Goal: Task Accomplishment & Management: Manage account settings

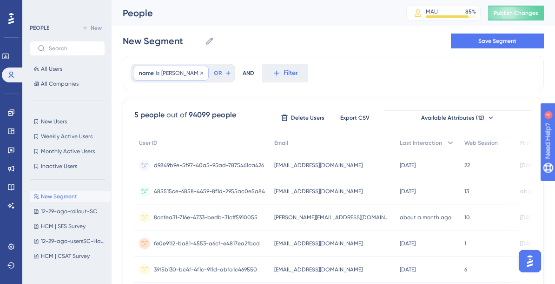
click at [166, 68] on div "name is Eduardo Eduardo Remove" at bounding box center [171, 73] width 76 height 15
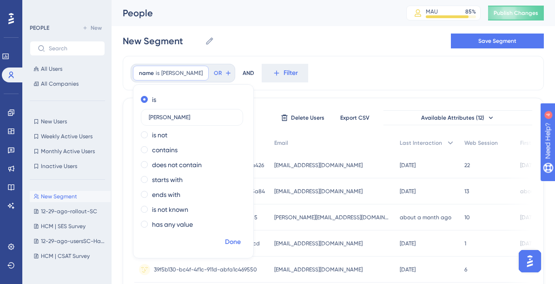
click at [239, 238] on span "Done" at bounding box center [233, 241] width 16 height 11
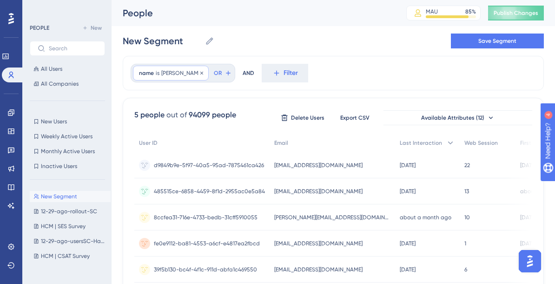
click at [168, 71] on span "Eduardo" at bounding box center [181, 72] width 41 height 7
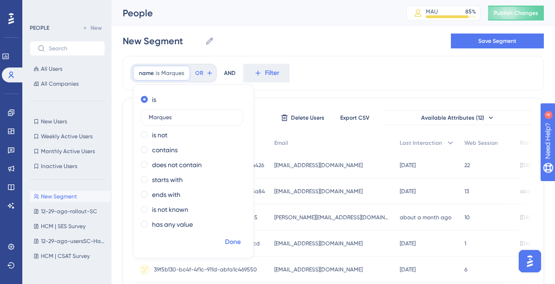
type input "Marques"
click at [236, 242] on span "Done" at bounding box center [233, 241] width 16 height 11
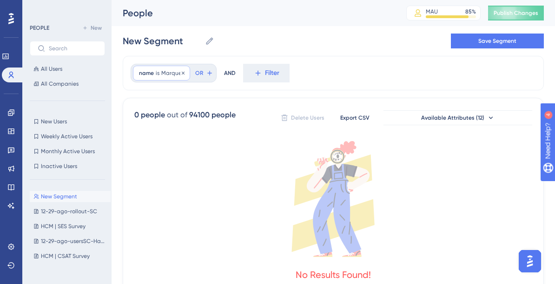
click at [176, 74] on span "Marques" at bounding box center [172, 72] width 23 height 7
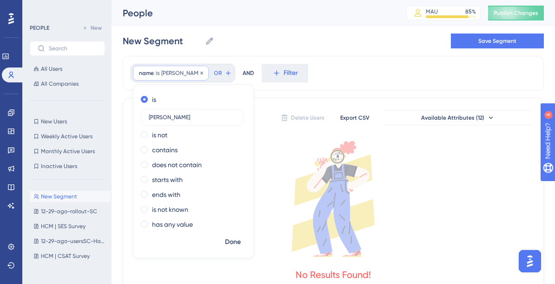
type input "Eduardo"
click at [226, 245] on span "Done" at bounding box center [233, 241] width 16 height 11
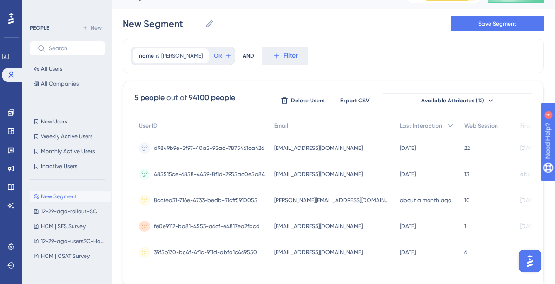
scroll to position [21, 0]
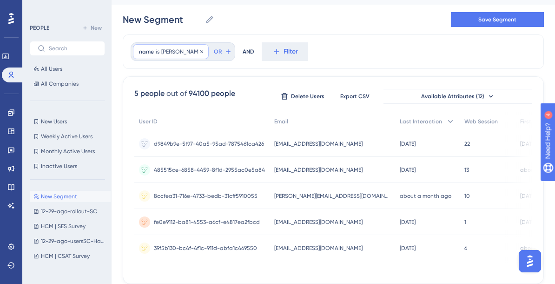
click at [172, 49] on span "Eduardo" at bounding box center [181, 51] width 41 height 7
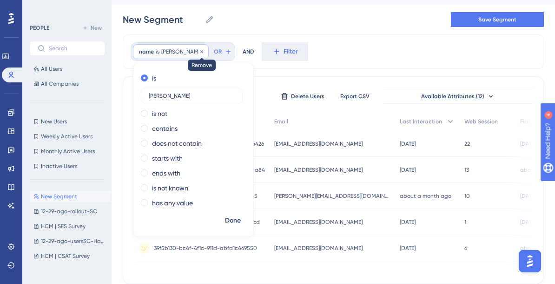
click at [199, 50] on icon at bounding box center [202, 52] width 6 height 6
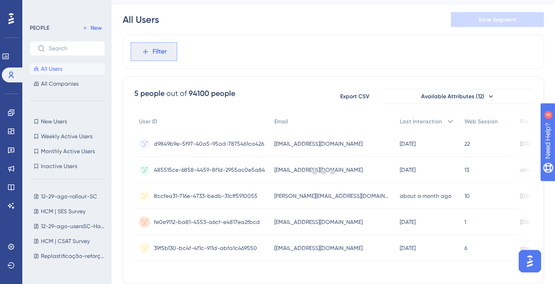
click at [156, 53] on span "Filter" at bounding box center [160, 51] width 14 height 11
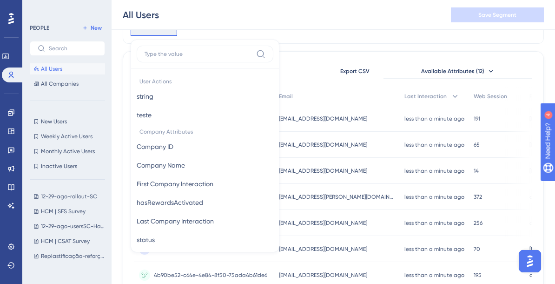
scroll to position [539, 0]
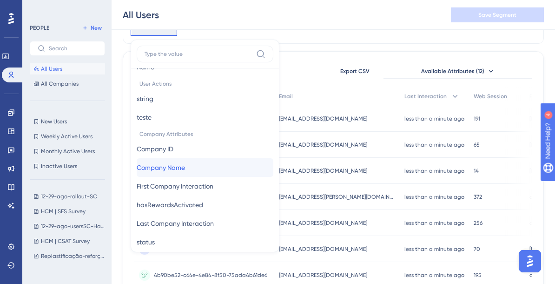
click at [165, 169] on span "Company Name" at bounding box center [161, 167] width 48 height 11
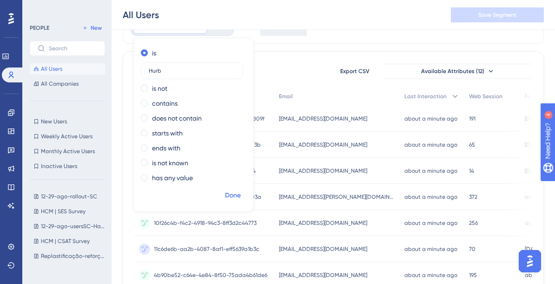
type input "Hurb"
click at [229, 189] on button "Done" at bounding box center [233, 195] width 26 height 17
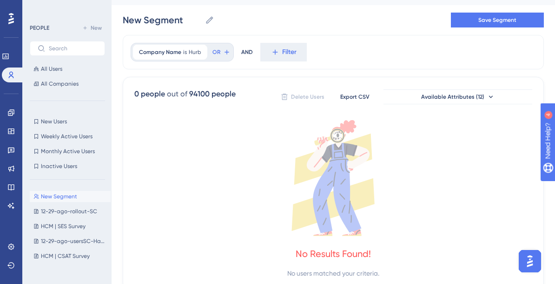
scroll to position [0, 0]
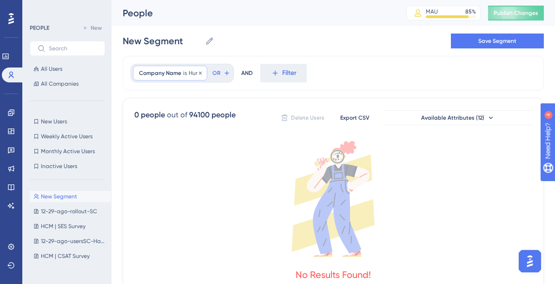
click at [183, 70] on span "is" at bounding box center [185, 72] width 4 height 7
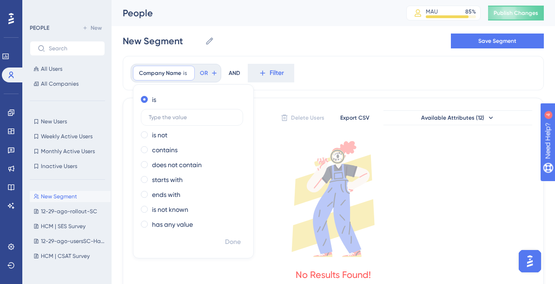
click at [334, 76] on div "Company Name is Remove is is not contains does not contain starts with ends wit…" at bounding box center [333, 73] width 421 height 34
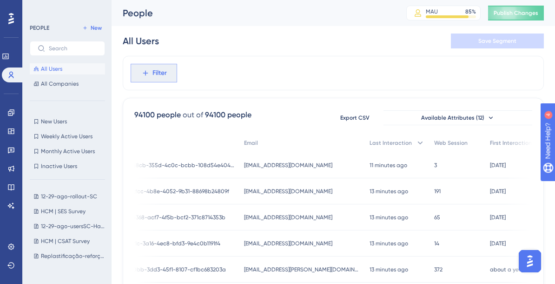
click at [171, 73] on button "Filter" at bounding box center [154, 73] width 47 height 19
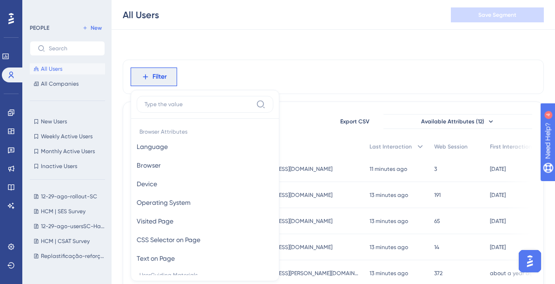
scroll to position [40, 0]
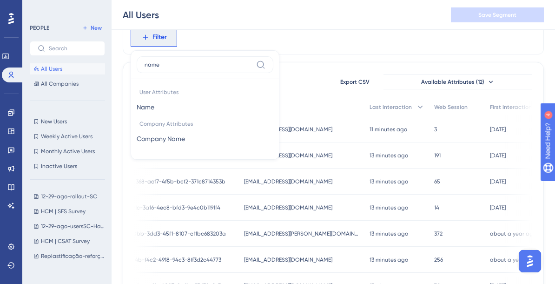
type input "name"
click button "Name Name" at bounding box center [205, 107] width 137 height 19
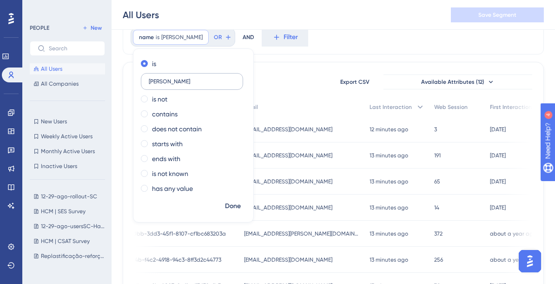
type input "Eduardo"
click at [232, 209] on span "Done" at bounding box center [233, 205] width 16 height 11
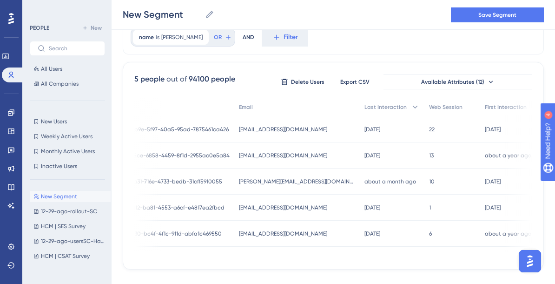
scroll to position [0, 35]
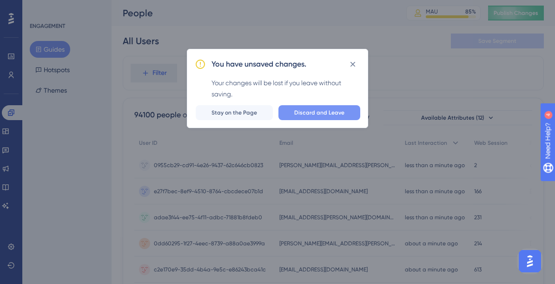
click at [350, 111] on button "Discard and Leave" at bounding box center [320, 112] width 82 height 15
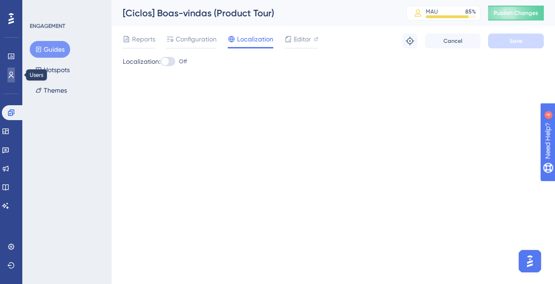
click at [11, 74] on icon at bounding box center [11, 75] width 5 height 7
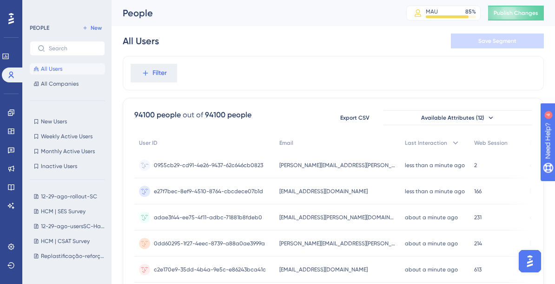
click at [352, 162] on span "eduardo.marques@caju.com.br" at bounding box center [338, 164] width 116 height 7
click at [168, 163] on span "0955cb29-cd91-4e26-9437-62c646cb0823" at bounding box center [208, 164] width 109 height 7
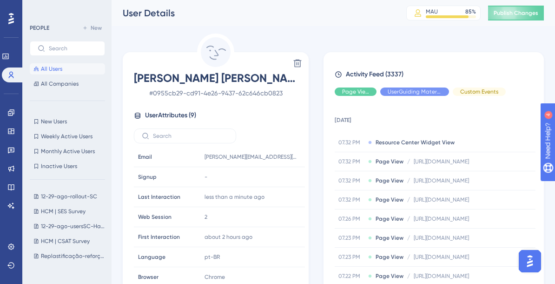
click at [230, 92] on span "# 0955cb29-cd91-4e26-9437-62c646cb0823" at bounding box center [216, 92] width 164 height 11
drag, startPoint x: 285, startPoint y: 95, endPoint x: 139, endPoint y: 93, distance: 145.6
click at [139, 93] on span "# 0955cb29-cd91-4e26-9437-62c646cb0823" at bounding box center [216, 92] width 164 height 11
copy span "# 0955cb29-cd91-4e26-9437-62c646cb0823"
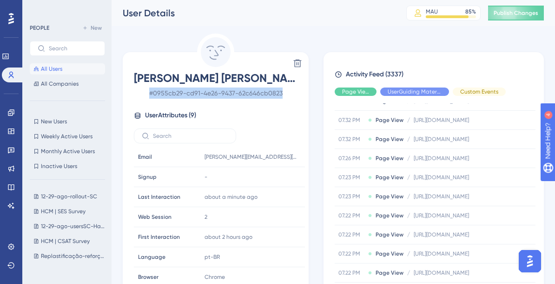
scroll to position [58, 0]
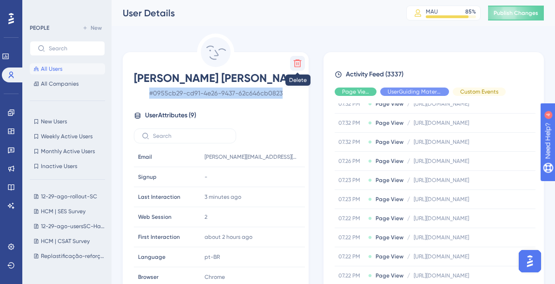
click at [300, 65] on icon at bounding box center [298, 64] width 8 height 8
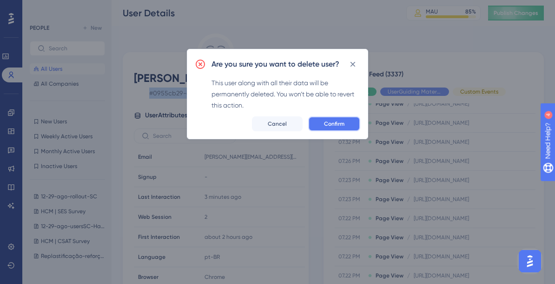
click at [327, 124] on span "Confirm" at bounding box center [334, 123] width 20 height 7
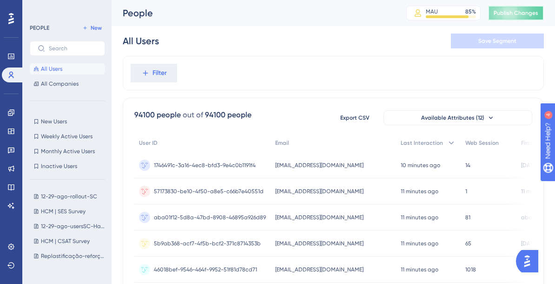
click at [525, 16] on span "Publish Changes" at bounding box center [516, 12] width 45 height 7
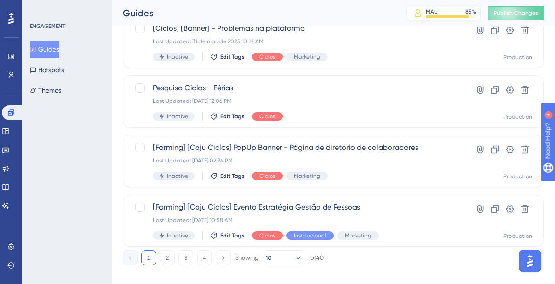
scroll to position [460, 0]
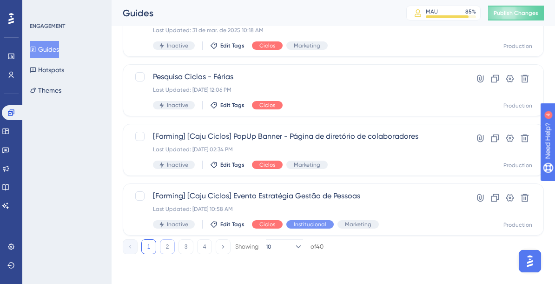
click at [165, 244] on button "2" at bounding box center [167, 246] width 15 height 15
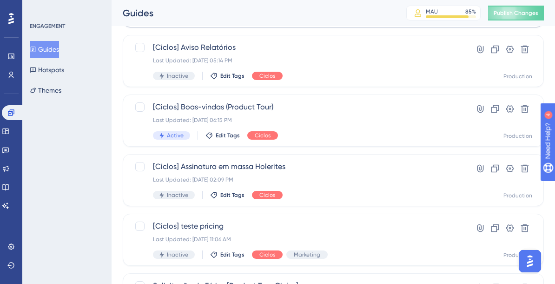
scroll to position [195, 0]
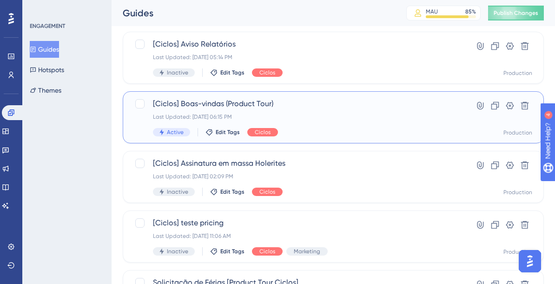
click at [324, 99] on span "[Ciclos] Boas-vindas (Product Tour)" at bounding box center [296, 103] width 286 height 11
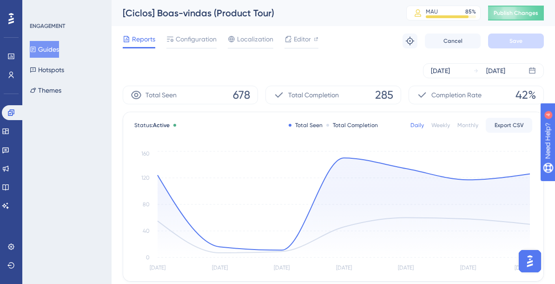
click at [448, 127] on div "Weekly" at bounding box center [441, 124] width 19 height 7
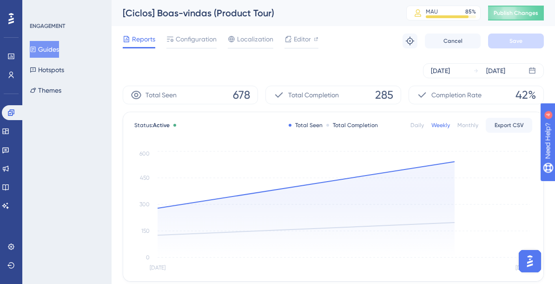
click at [467, 126] on div "Monthly" at bounding box center [468, 124] width 21 height 7
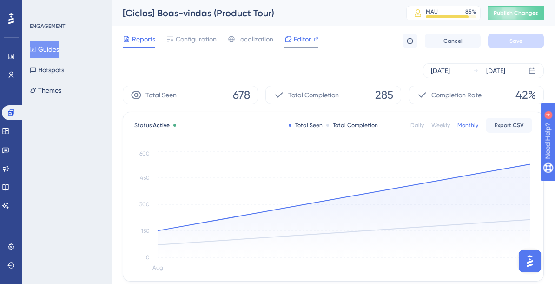
click at [306, 42] on span "Editor" at bounding box center [302, 38] width 17 height 11
click at [203, 47] on div at bounding box center [191, 47] width 50 height 1
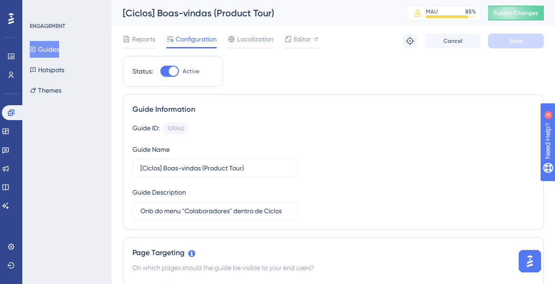
click at [172, 69] on div at bounding box center [173, 71] width 9 height 9
click at [160, 71] on input "Active" at bounding box center [160, 71] width 0 height 0
click at [172, 69] on div at bounding box center [169, 71] width 19 height 11
click at [160, 71] on input "Inactive" at bounding box center [160, 71] width 0 height 0
checkbox input "true"
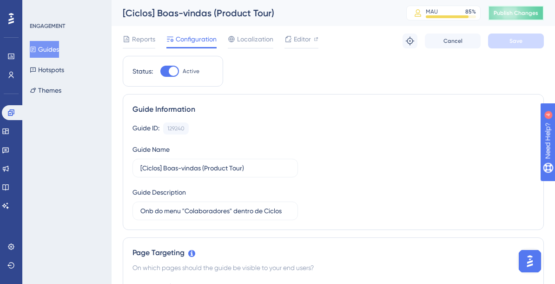
click at [523, 8] on button "Publish Changes" at bounding box center [516, 13] width 56 height 15
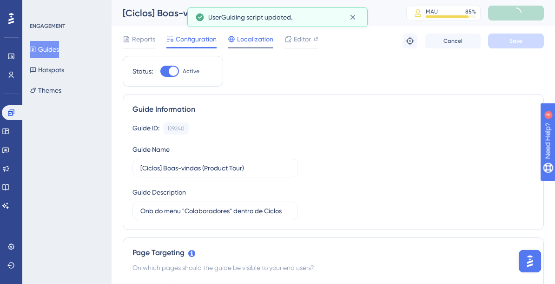
click at [242, 38] on span "Localization" at bounding box center [255, 38] width 36 height 11
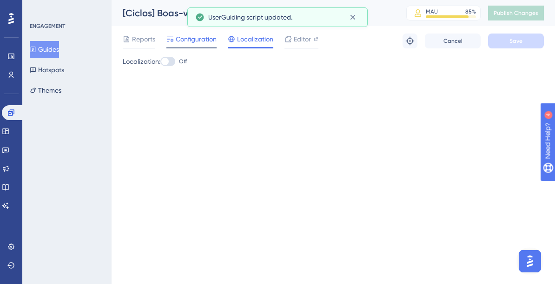
click at [192, 40] on span "Configuration" at bounding box center [196, 38] width 41 height 11
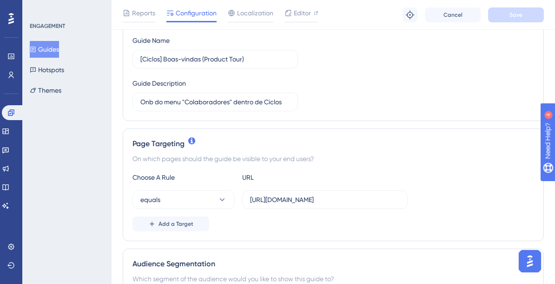
scroll to position [114, 0]
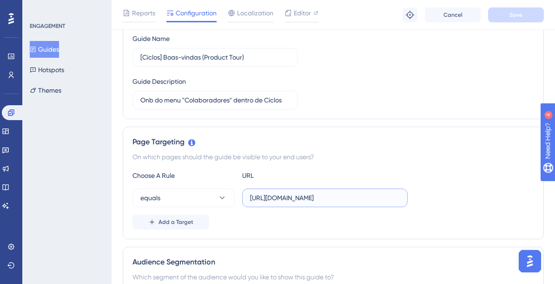
click at [275, 200] on input "[URL][DOMAIN_NAME]" at bounding box center [325, 198] width 150 height 10
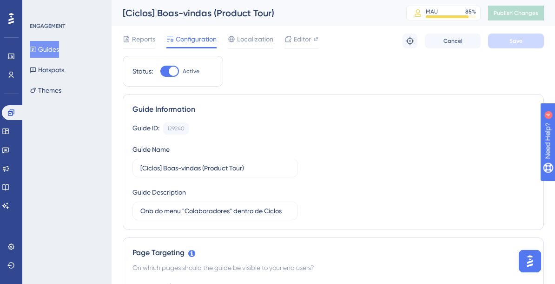
scroll to position [0, 0]
click at [466, 94] on div "Guide Information Guide ID: 129240 Copy Guide Name [Ciclos] Boas-vindas (Produc…" at bounding box center [333, 162] width 421 height 136
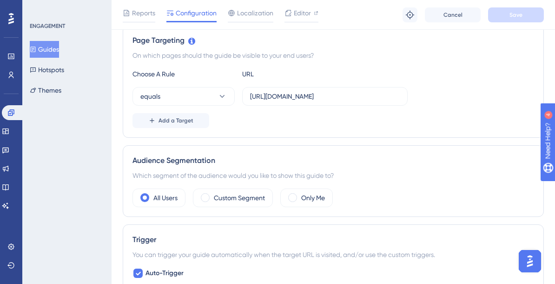
scroll to position [220, 0]
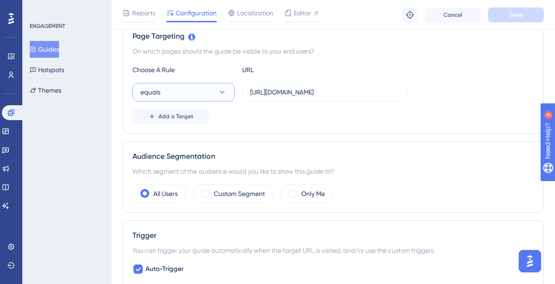
click at [216, 98] on button "equals" at bounding box center [184, 92] width 102 height 19
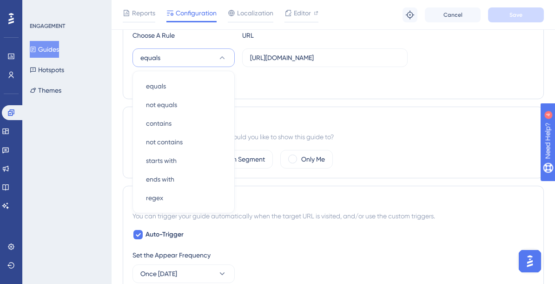
scroll to position [253, 0]
click at [203, 163] on div "starts with starts with" at bounding box center [183, 161] width 75 height 19
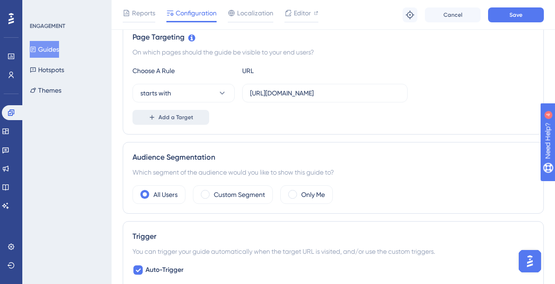
scroll to position [248, 0]
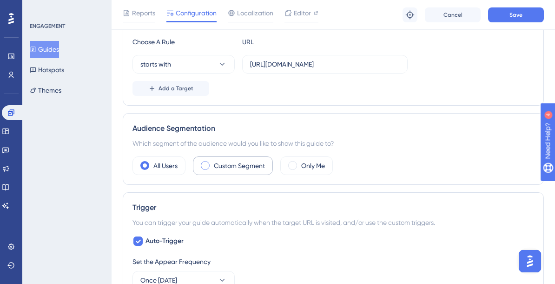
click at [200, 170] on div "Custom Segment" at bounding box center [233, 165] width 80 height 19
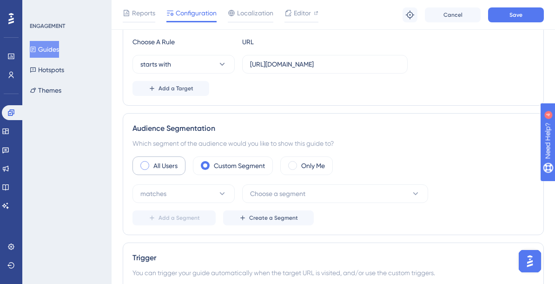
click at [158, 167] on label "All Users" at bounding box center [165, 165] width 24 height 11
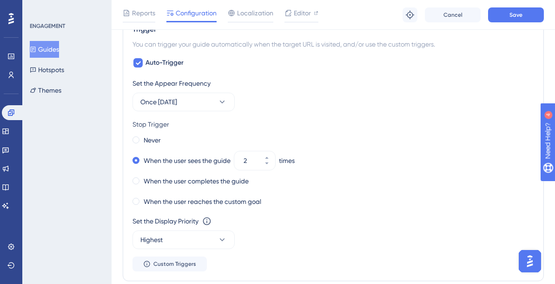
scroll to position [426, 0]
click at [145, 136] on label "Never" at bounding box center [152, 139] width 17 height 11
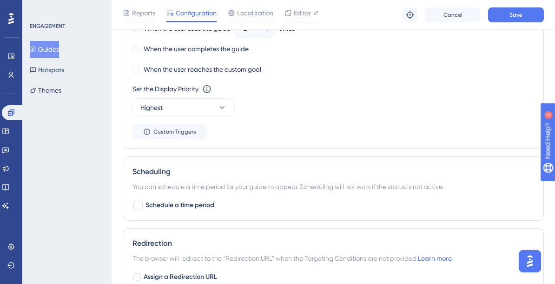
scroll to position [561, 0]
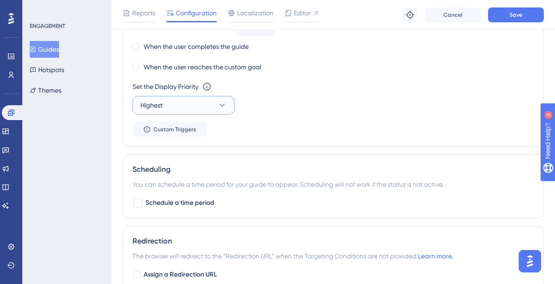
click at [218, 106] on icon at bounding box center [222, 104] width 9 height 9
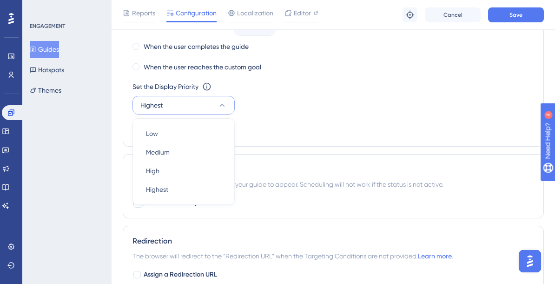
scroll to position [580, 0]
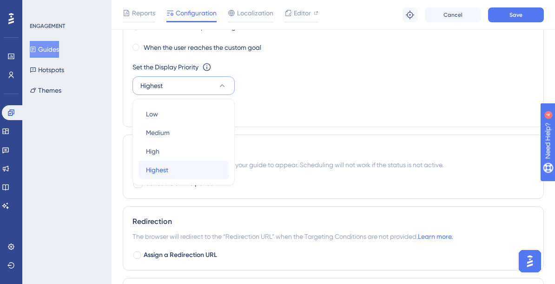
click at [204, 172] on div "Highest Highest" at bounding box center [183, 169] width 75 height 19
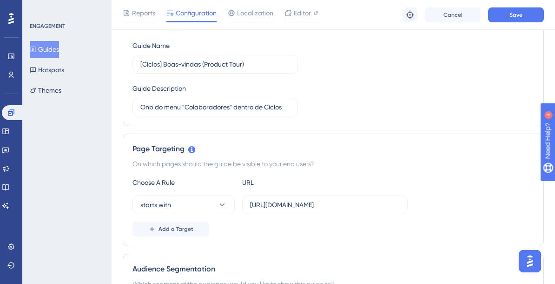
scroll to position [0, 0]
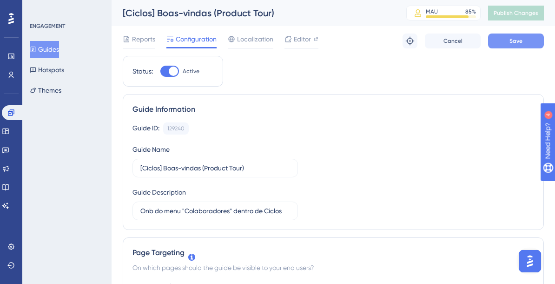
click at [495, 39] on button "Save" at bounding box center [516, 40] width 56 height 15
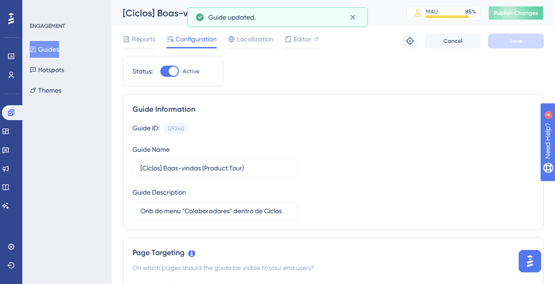
click at [503, 16] on span "Publish Changes" at bounding box center [516, 12] width 45 height 7
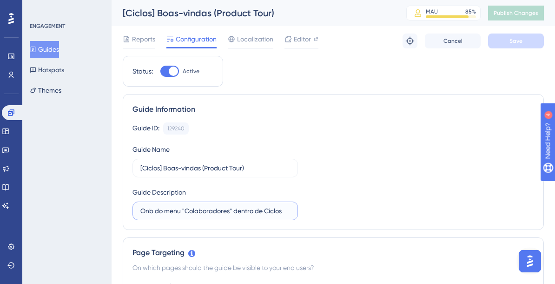
click at [204, 210] on input "Onb do menu "Colaboradores" dentro de Ciclos" at bounding box center [215, 211] width 150 height 10
type input "Onb do menu "Painel" dentro de Ciclos"
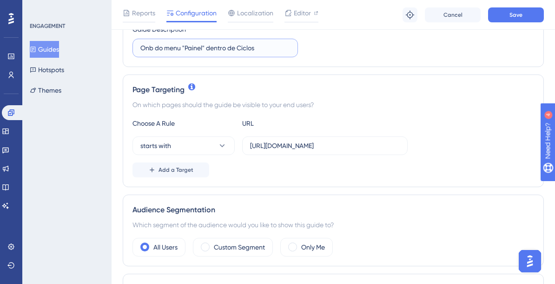
click at [246, 48] on input "Onb do menu "Painel" dentro de Ciclos" at bounding box center [215, 48] width 150 height 10
type input "Onb do menu "Painel" dentro de Gestão de Pessoas"
click at [523, 14] on button "Save" at bounding box center [516, 14] width 56 height 15
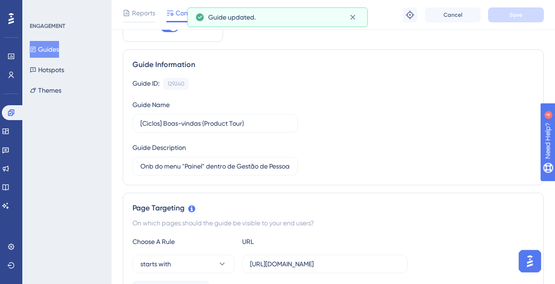
scroll to position [2, 0]
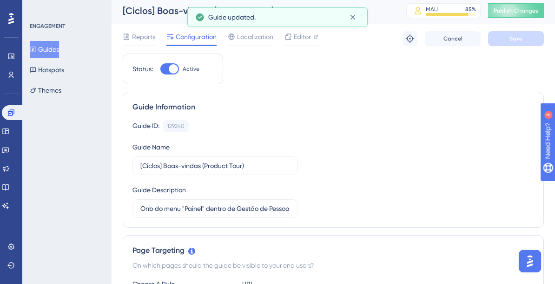
click at [512, 0] on div "[Ciclos] Boas-vindas (Product Tour) MAU 85 % Click to see add-on and upgrade op…" at bounding box center [334, 11] width 444 height 26
click at [507, 9] on span "Publish Changes" at bounding box center [516, 10] width 45 height 7
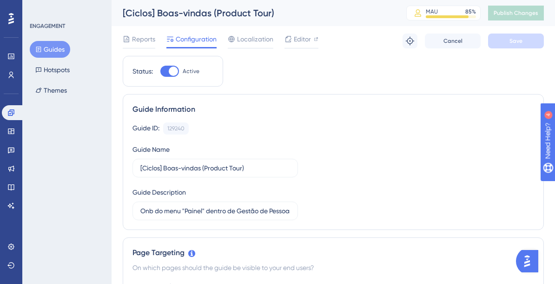
click at [60, 43] on button "Guides" at bounding box center [50, 49] width 40 height 17
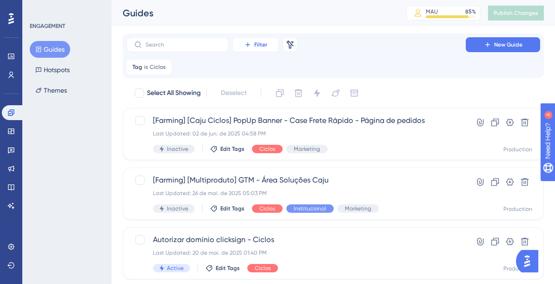
click at [250, 46] on icon at bounding box center [247, 44] width 7 height 7
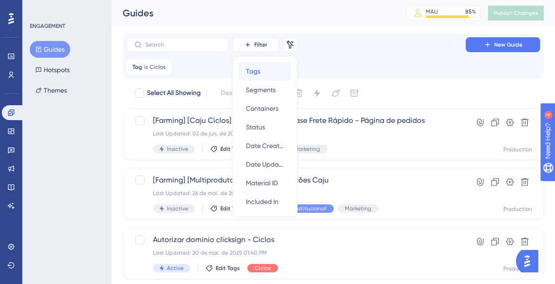
click at [262, 78] on div "Tags Tags" at bounding box center [265, 71] width 38 height 19
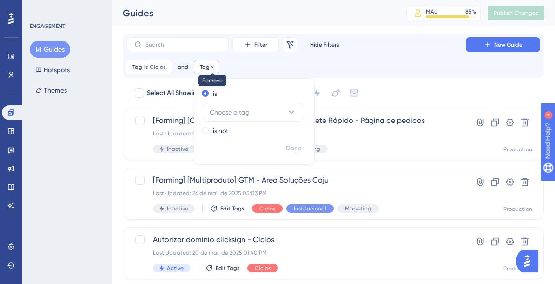
click at [213, 67] on icon at bounding box center [213, 67] width 6 height 6
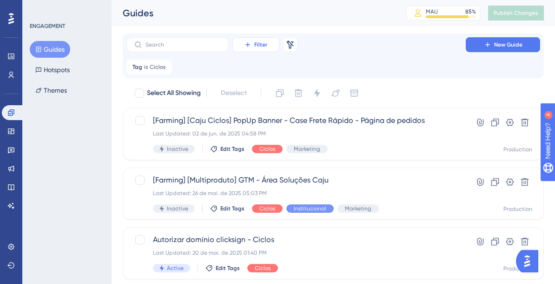
click at [254, 50] on button "Filter" at bounding box center [256, 44] width 47 height 15
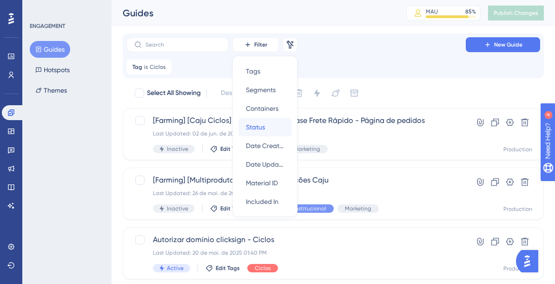
click at [272, 132] on div "Status Status" at bounding box center [265, 127] width 38 height 19
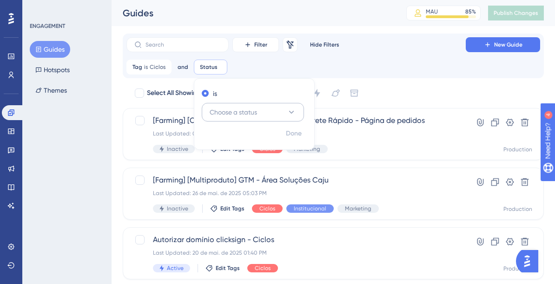
click at [278, 108] on button "Choose a status" at bounding box center [253, 112] width 102 height 19
click at [265, 135] on div "Active Active" at bounding box center [252, 140] width 75 height 19
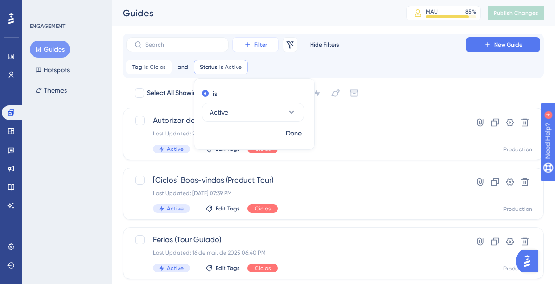
click at [267, 47] on span "Filter" at bounding box center [260, 44] width 13 height 7
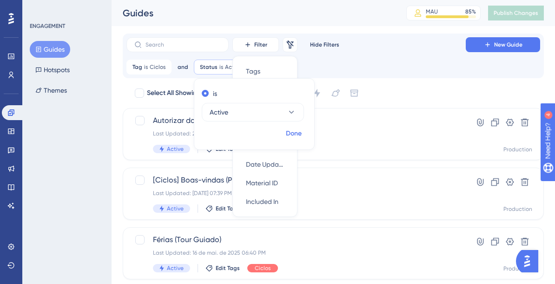
click at [291, 131] on span "Done" at bounding box center [294, 133] width 16 height 11
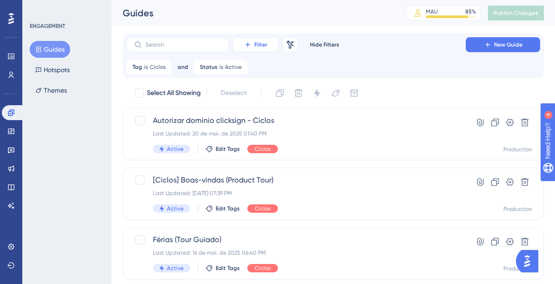
click at [265, 42] on span "Filter" at bounding box center [260, 44] width 13 height 7
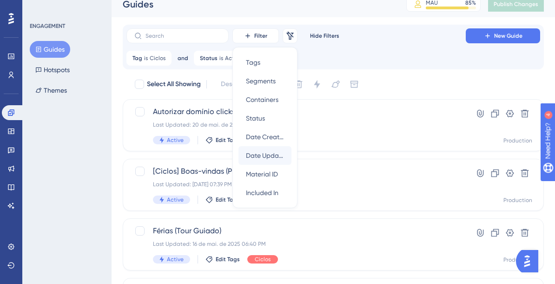
scroll to position [1, 0]
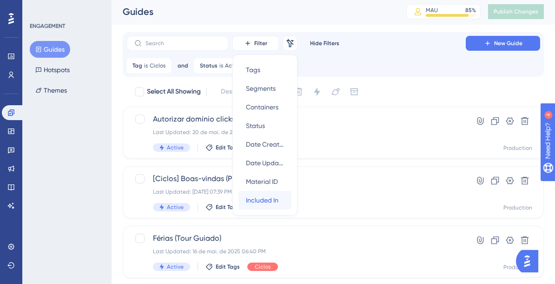
click at [269, 197] on span "Included In" at bounding box center [262, 199] width 33 height 11
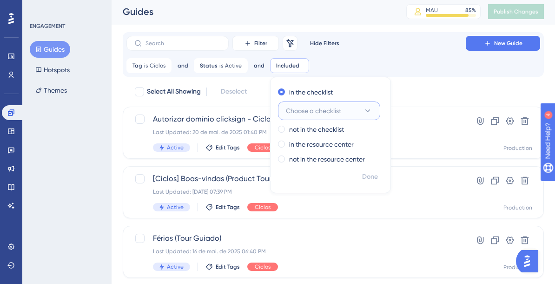
click at [308, 114] on span "Choose a checklist" at bounding box center [313, 110] width 55 height 11
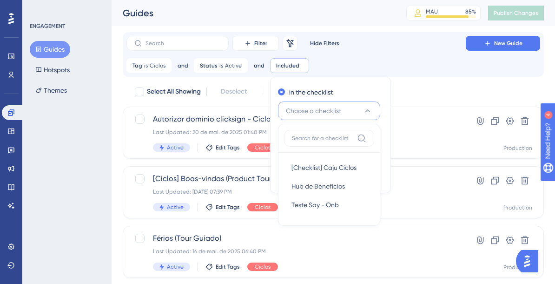
scroll to position [34, 0]
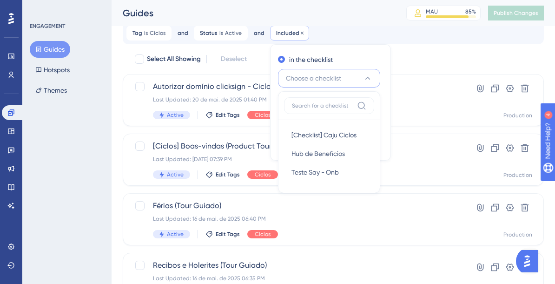
click at [287, 35] on span "Included" at bounding box center [287, 32] width 23 height 7
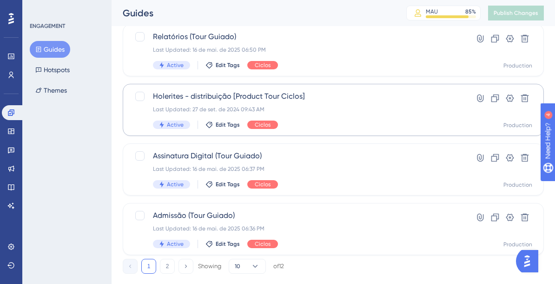
scroll to position [460, 0]
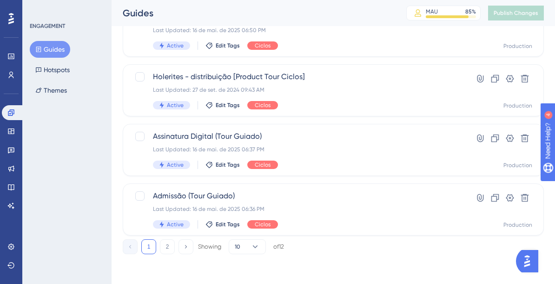
click at [159, 252] on div "1 2 Showing 10 of 12" at bounding box center [203, 246] width 161 height 15
click at [162, 252] on button "2" at bounding box center [167, 246] width 15 height 15
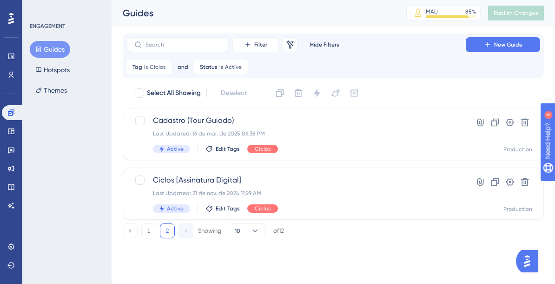
scroll to position [0, 0]
click at [153, 231] on button "1" at bounding box center [148, 230] width 15 height 15
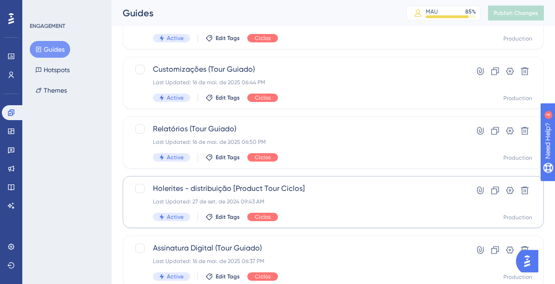
scroll to position [382, 0]
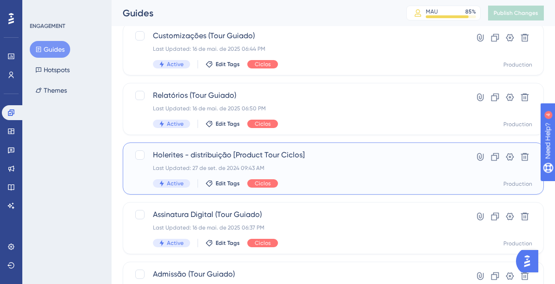
click at [340, 179] on div "Holerites - distribuição [Product Tour Ciclos] Last Updated: [DATE] 09:43 AM Ac…" at bounding box center [296, 168] width 286 height 38
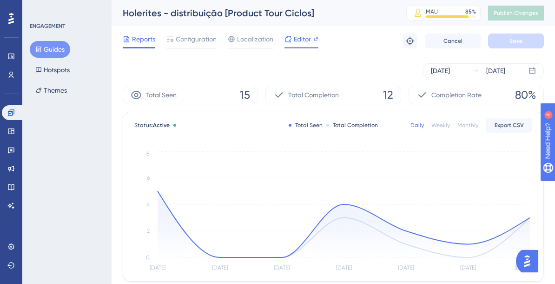
click at [297, 35] on span "Editor" at bounding box center [302, 38] width 17 height 11
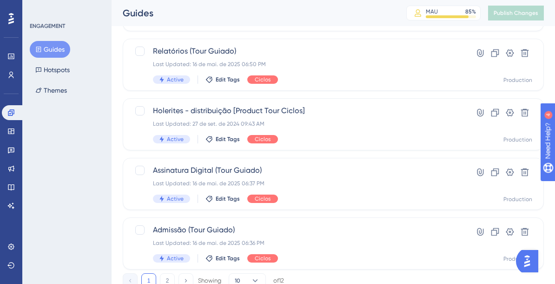
scroll to position [427, 0]
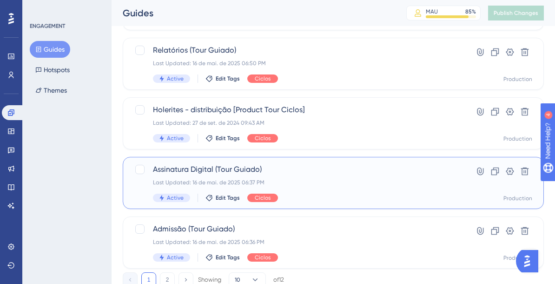
click at [325, 167] on span "Assinatura Digital (Tour Guiado)" at bounding box center [296, 169] width 286 height 11
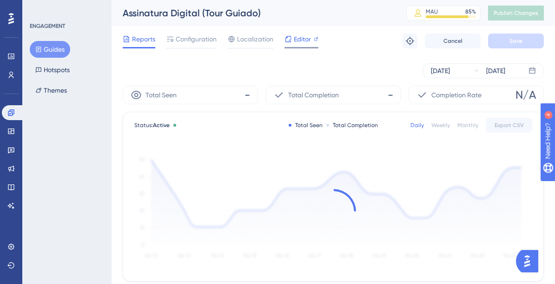
click at [299, 45] on div "Editor" at bounding box center [302, 40] width 34 height 15
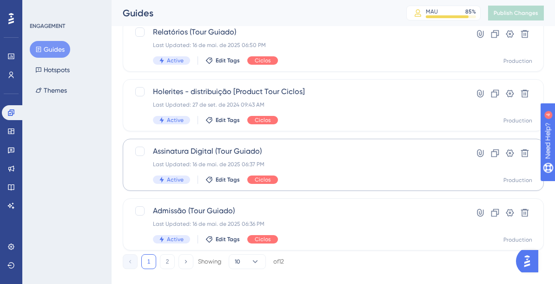
scroll to position [460, 0]
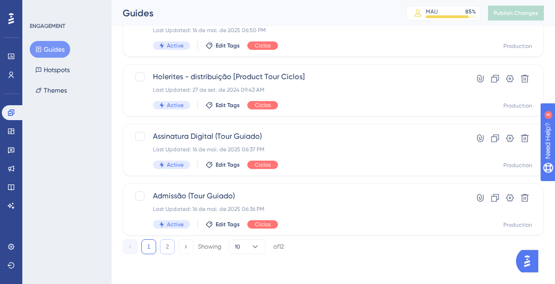
click at [170, 246] on button "2" at bounding box center [167, 246] width 15 height 15
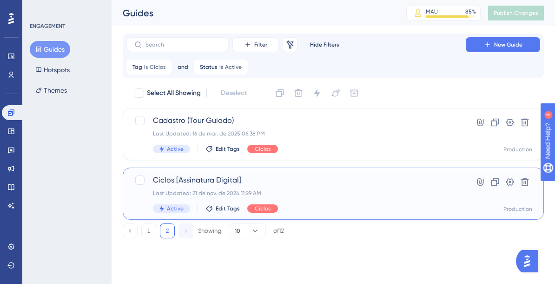
click at [314, 190] on div "Last Updated: 21 de nov. de 2024 11:29 AM" at bounding box center [296, 192] width 286 height 7
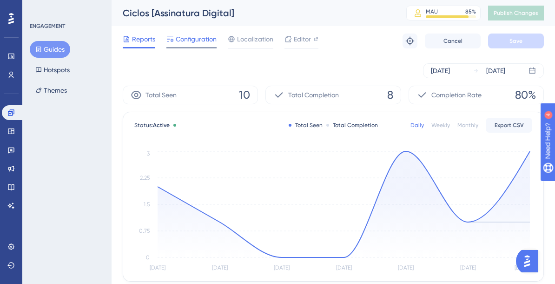
click at [193, 39] on span "Configuration" at bounding box center [196, 38] width 41 height 11
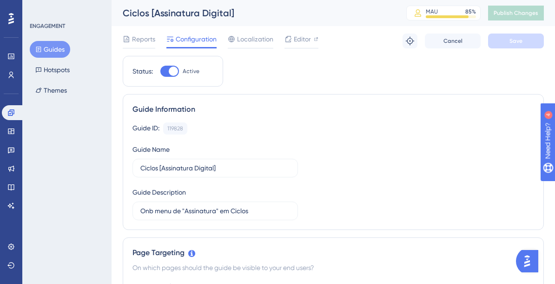
click at [172, 70] on div at bounding box center [173, 71] width 9 height 9
click at [160, 71] on input "Active" at bounding box center [160, 71] width 0 height 0
checkbox input "false"
click at [516, 41] on span "Save" at bounding box center [516, 40] width 13 height 7
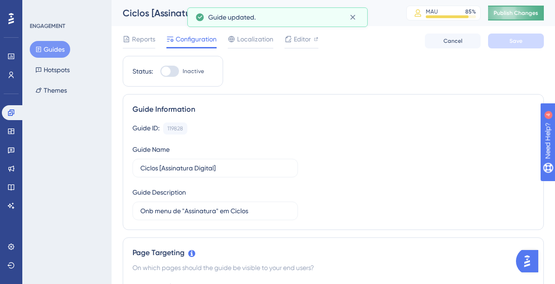
click at [520, 17] on button "Publish Changes" at bounding box center [516, 13] width 56 height 15
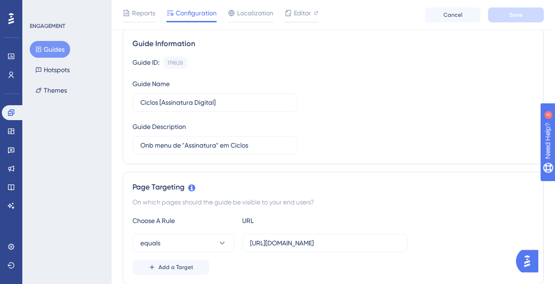
scroll to position [77, 0]
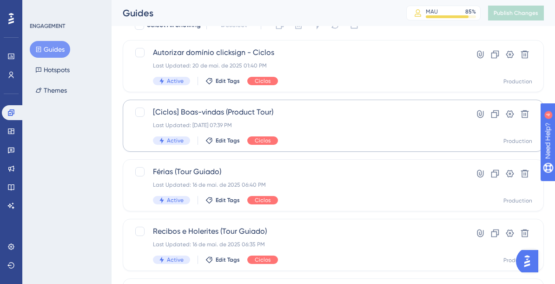
scroll to position [76, 0]
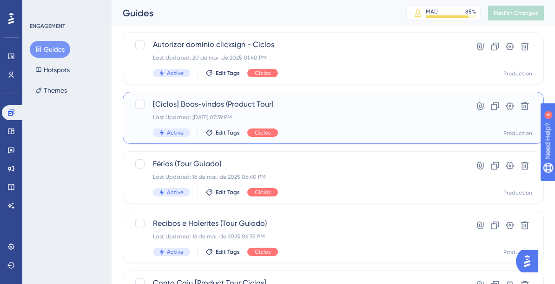
click at [347, 119] on div "Last Updated: [DATE] 07:39 PM" at bounding box center [296, 116] width 286 height 7
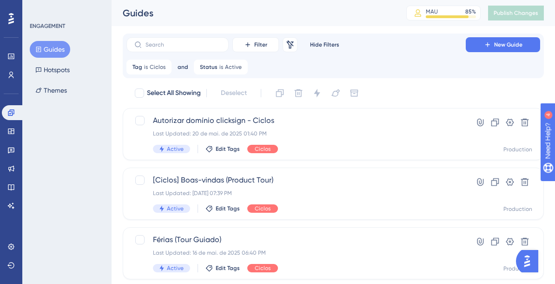
scroll to position [76, 0]
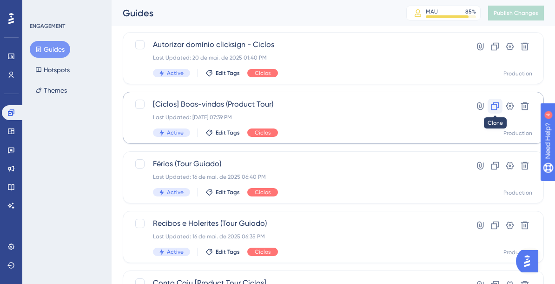
click at [491, 105] on icon at bounding box center [495, 105] width 9 height 9
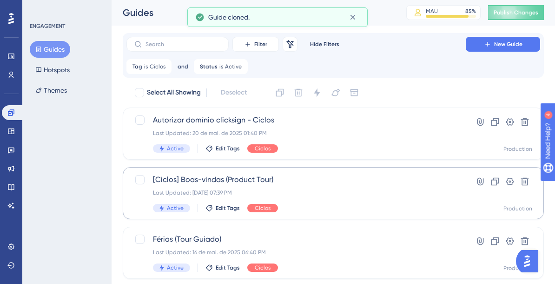
scroll to position [0, 0]
click at [288, 19] on div "Guide cloned." at bounding box center [274, 17] width 133 height 11
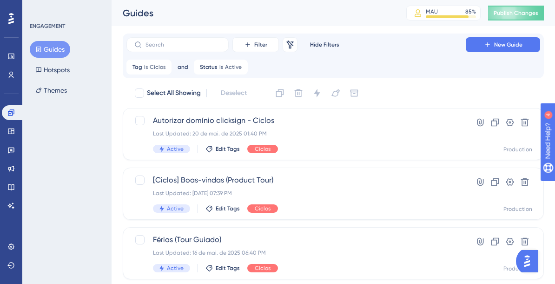
click at [227, 21] on div "Guides MAU 85 % Click to see add-on and upgrade options Publish Changes" at bounding box center [334, 13] width 444 height 26
click at [216, 70] on div "Status is Active Active Remove" at bounding box center [221, 67] width 54 height 15
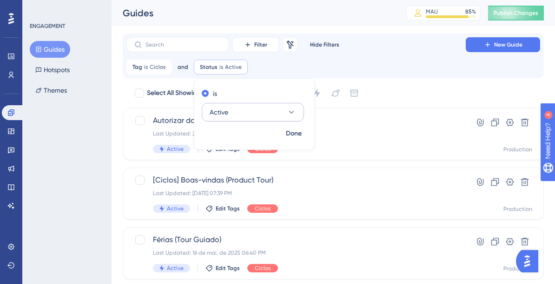
click at [229, 113] on button "Active" at bounding box center [253, 112] width 102 height 19
click at [245, 153] on div "Inactive Inactive" at bounding box center [252, 159] width 75 height 19
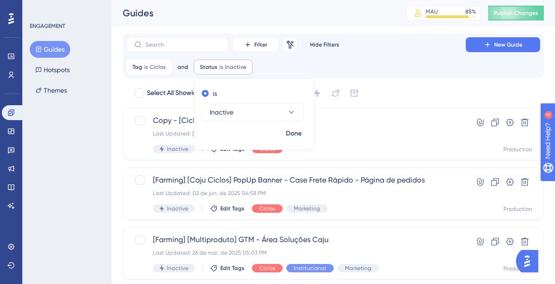
click at [111, 136] on div "ENGAGEMENT Guides Hotspots Themes" at bounding box center [66, 142] width 89 height 284
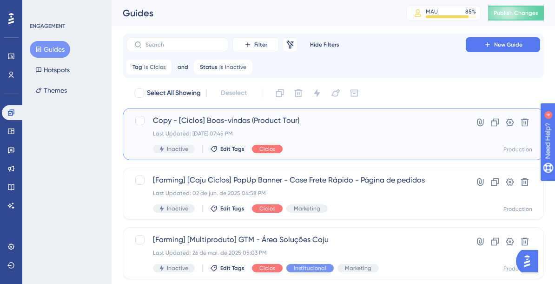
click at [274, 134] on div "Last Updated: 04 de set. de 2025 07:45 PM" at bounding box center [296, 133] width 286 height 7
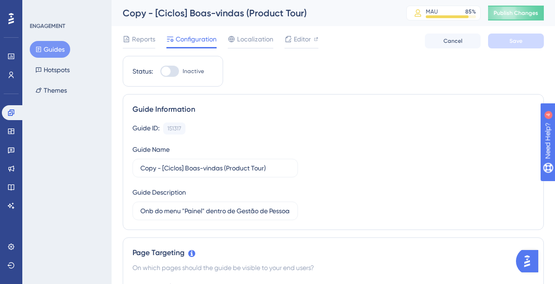
click at [171, 69] on div at bounding box center [169, 71] width 19 height 11
click at [160, 71] on input "Inactive" at bounding box center [160, 71] width 0 height 0
checkbox input "true"
click at [508, 38] on button "Save" at bounding box center [516, 40] width 56 height 15
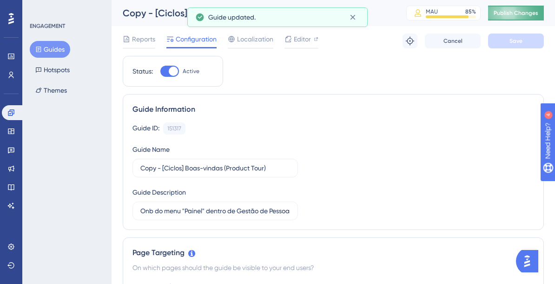
click at [518, 16] on span "Publish Changes" at bounding box center [516, 12] width 45 height 7
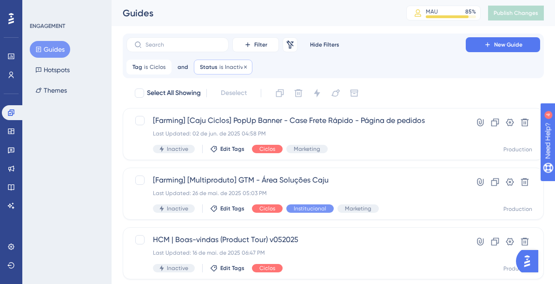
click at [236, 72] on div "Status is Inactive Inactive Remove" at bounding box center [223, 67] width 59 height 15
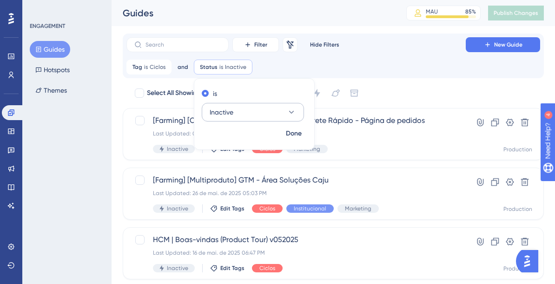
click at [238, 118] on button "Inactive" at bounding box center [253, 112] width 102 height 19
click at [257, 141] on div "Active Active" at bounding box center [252, 140] width 75 height 19
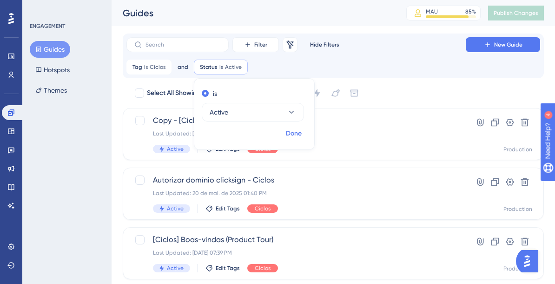
click at [294, 133] on span "Done" at bounding box center [294, 133] width 16 height 11
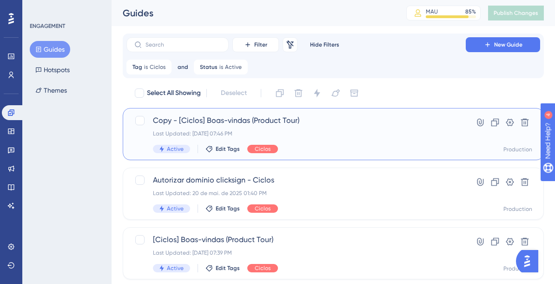
click at [313, 133] on div "Last Updated: 04 de set. de 2025 07:46 PM" at bounding box center [296, 133] width 286 height 7
click at [138, 120] on div at bounding box center [139, 120] width 9 height 9
checkbox input "true"
click at [521, 120] on icon at bounding box center [524, 122] width 9 height 9
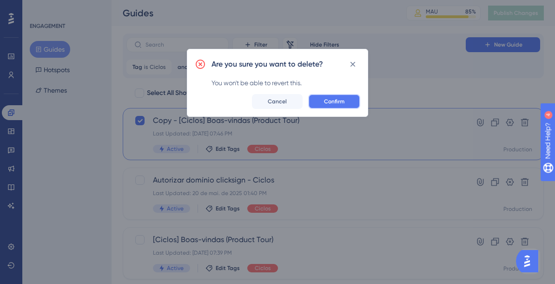
click at [332, 102] on span "Confirm" at bounding box center [334, 101] width 20 height 7
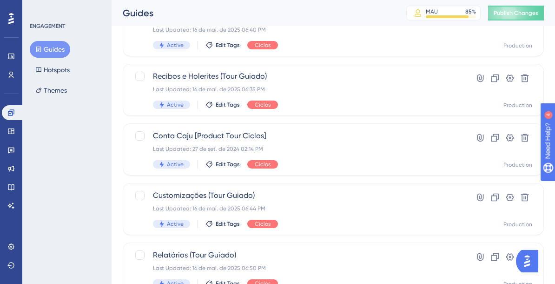
scroll to position [226, 0]
